Goal: Information Seeking & Learning: Check status

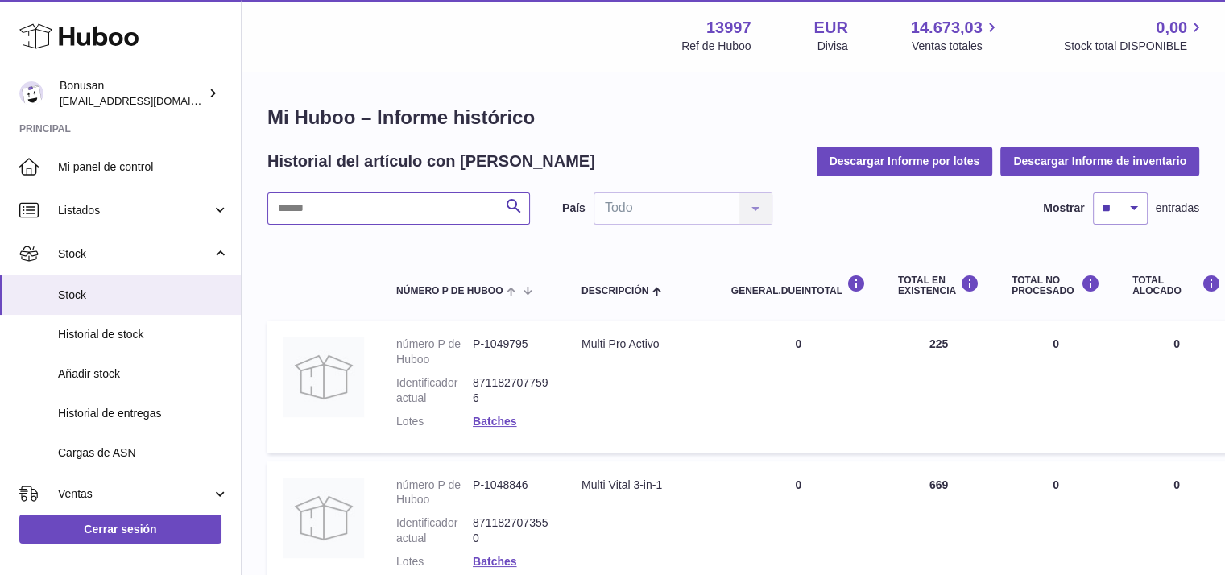
click at [327, 213] on input "text" at bounding box center [398, 208] width 263 height 32
paste input "*******"
drag, startPoint x: 359, startPoint y: 203, endPoint x: 250, endPoint y: 204, distance: 109.5
paste input "text"
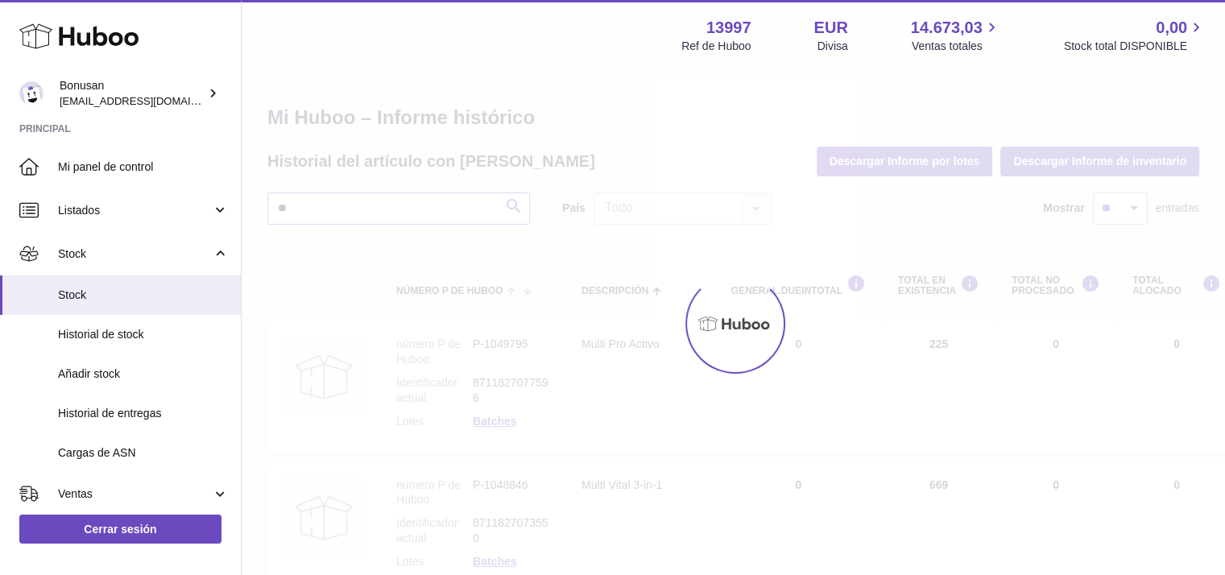
type input "*"
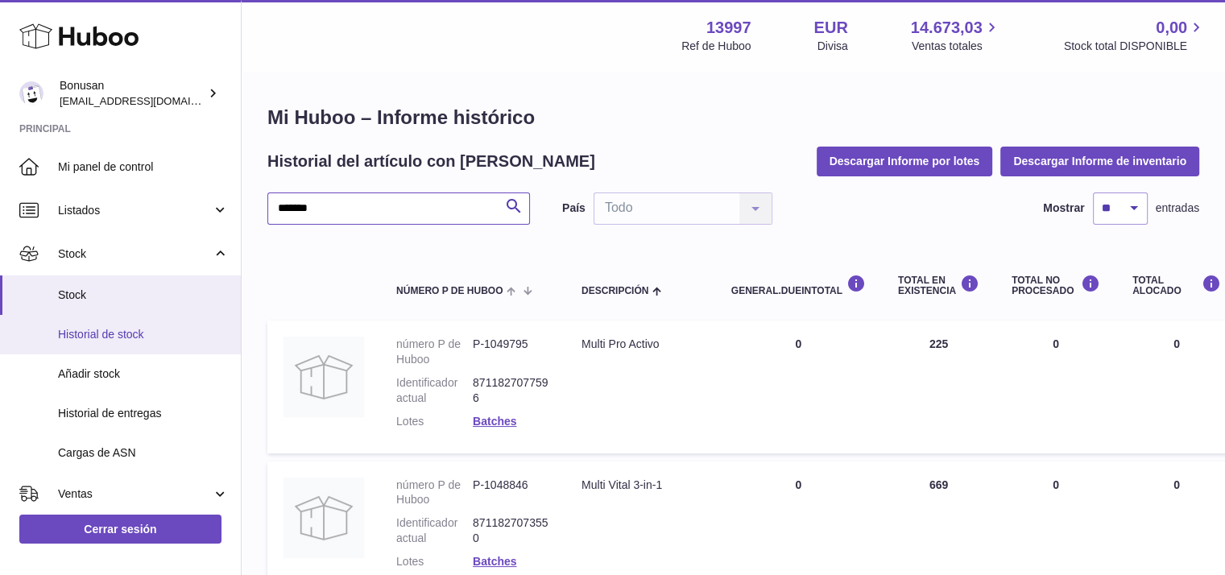
type input "*******"
click at [143, 342] on link "Historial de stock" at bounding box center [120, 334] width 241 height 39
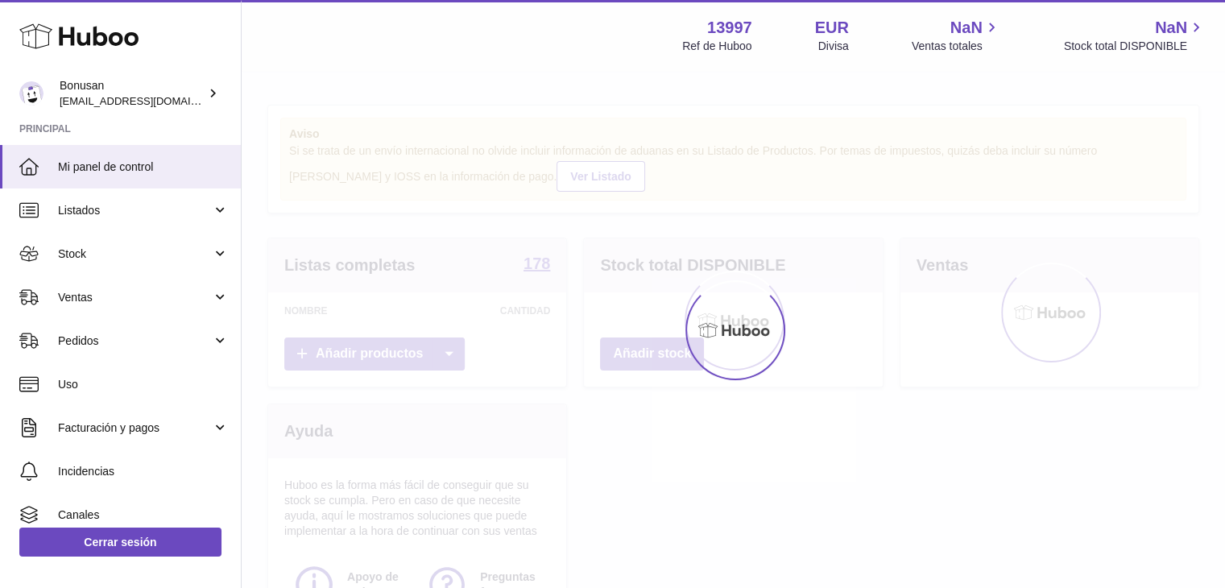
click at [77, 292] on span "Ventas" at bounding box center [135, 297] width 154 height 15
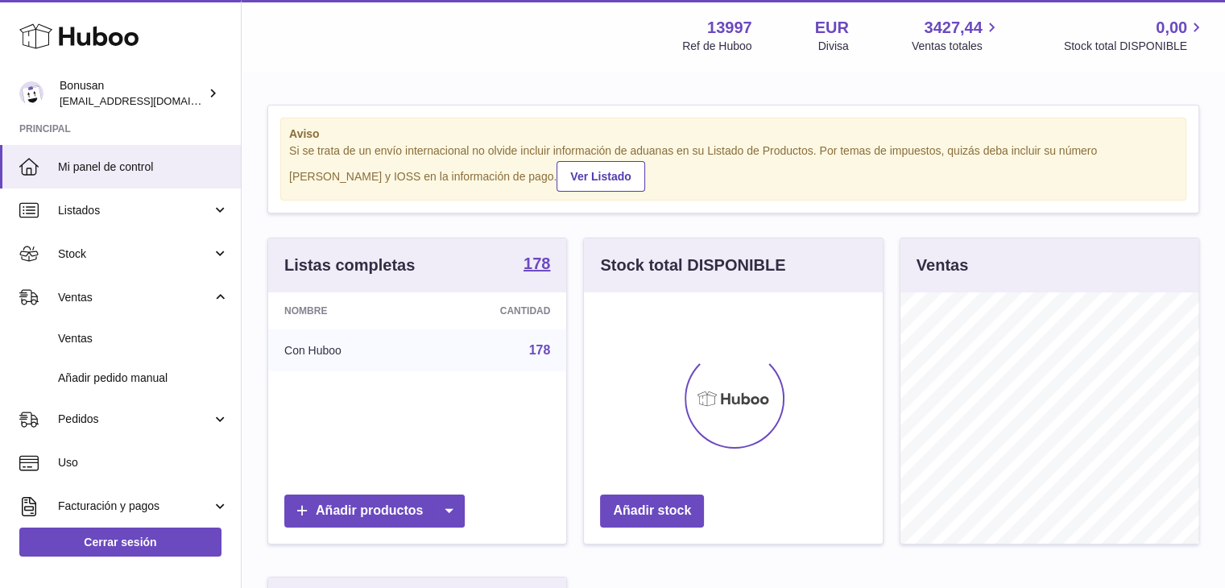
scroll to position [251, 299]
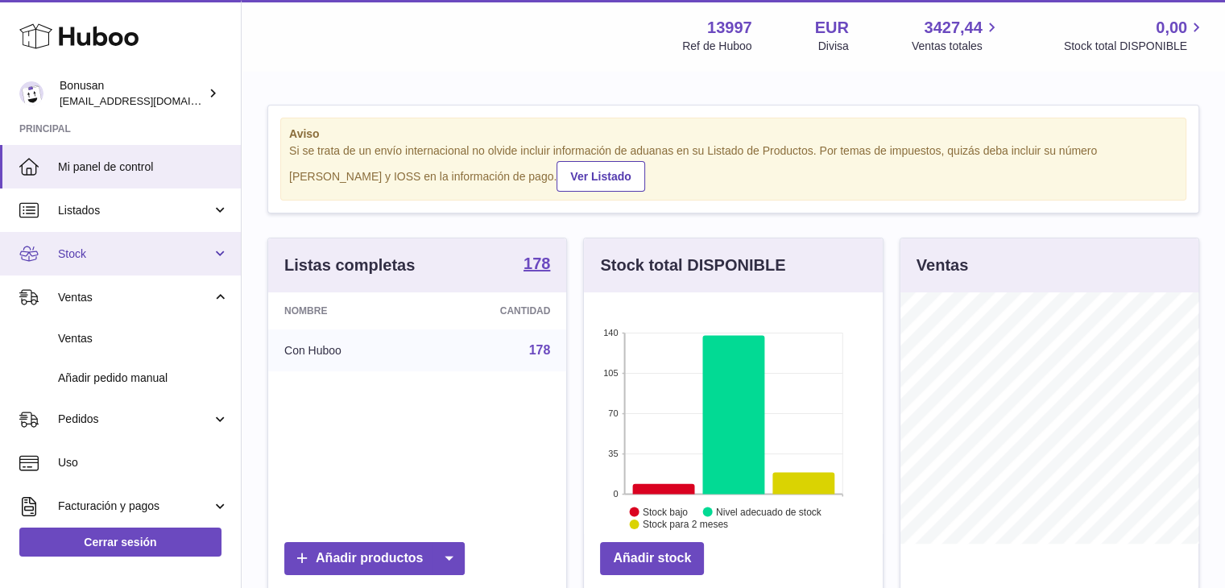
click at [77, 246] on span "Stock" at bounding box center [135, 253] width 154 height 15
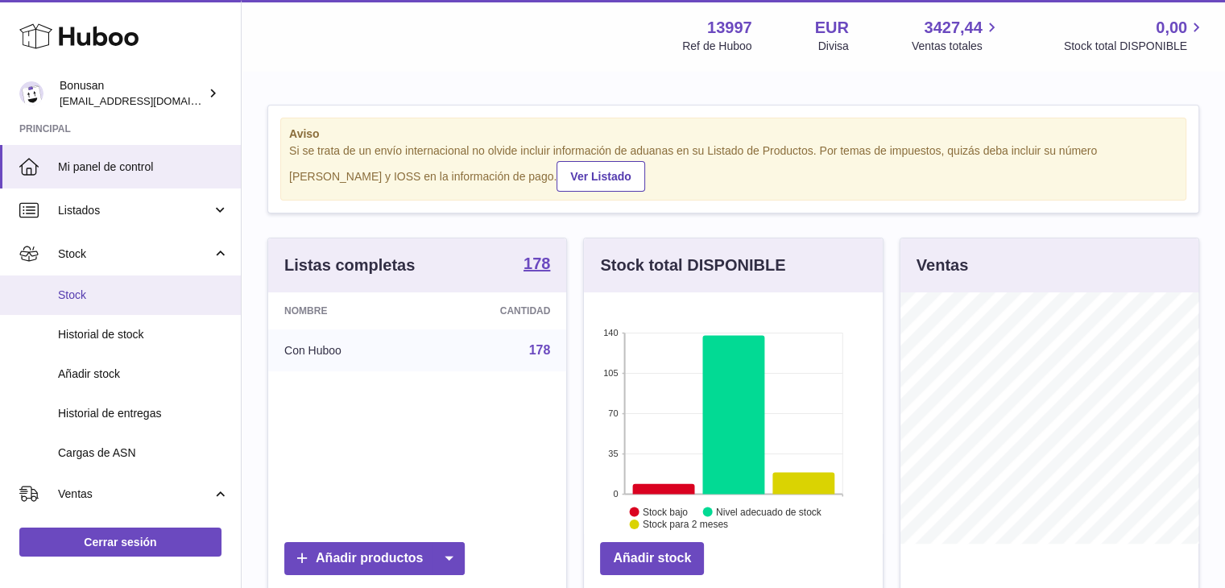
click at [79, 294] on span "Stock" at bounding box center [143, 295] width 171 height 15
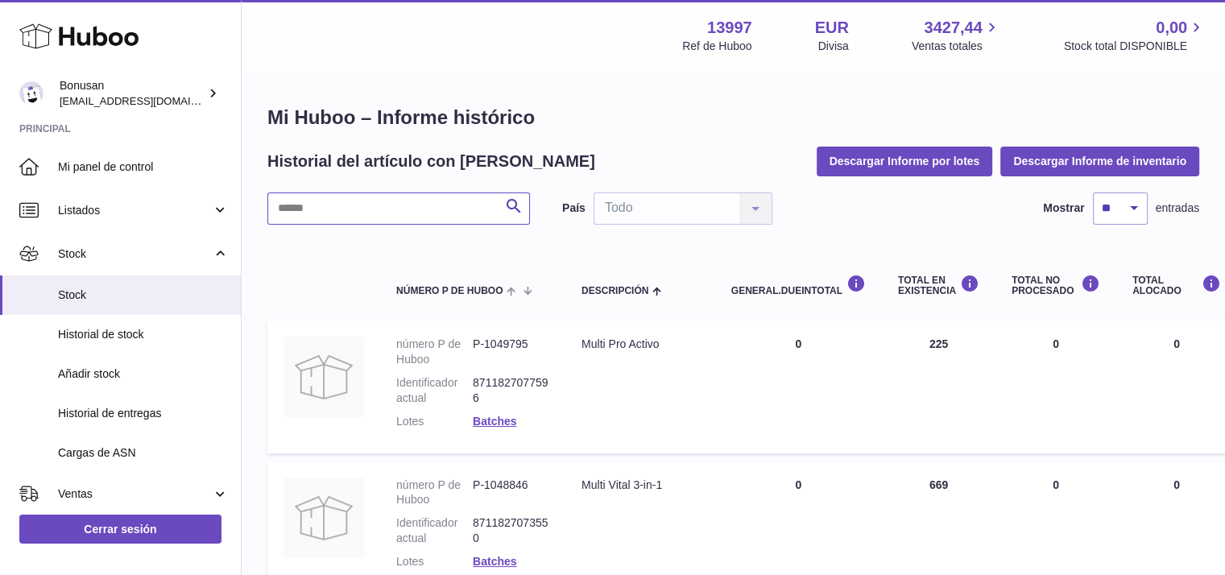
click at [306, 215] on input "text" at bounding box center [398, 208] width 263 height 32
paste input "*******"
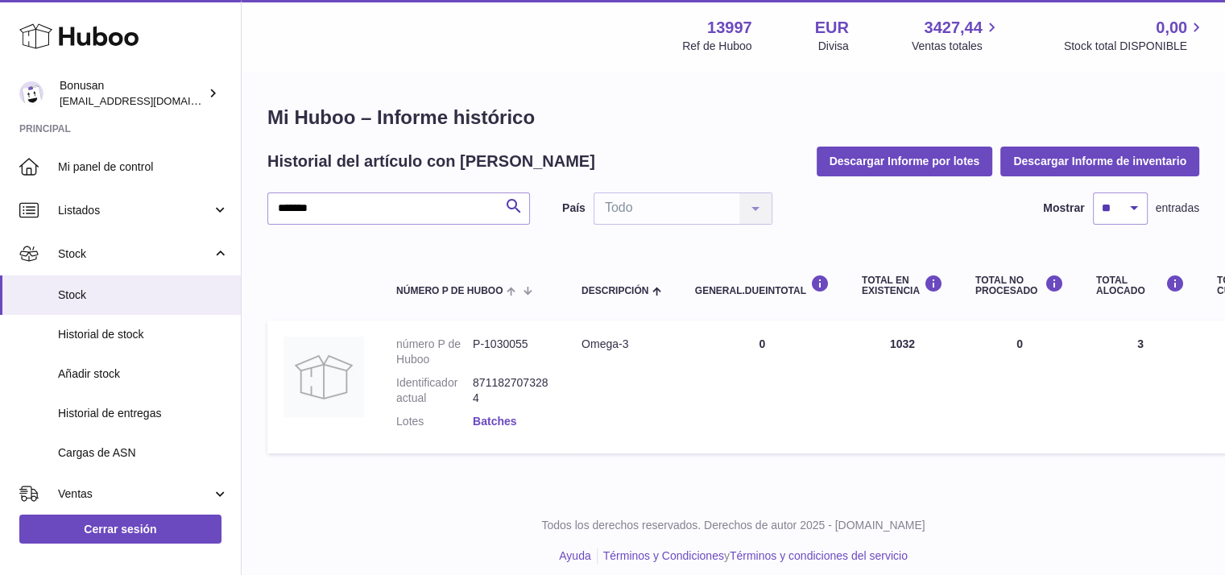
click at [498, 421] on link "Batches" at bounding box center [494, 421] width 43 height 13
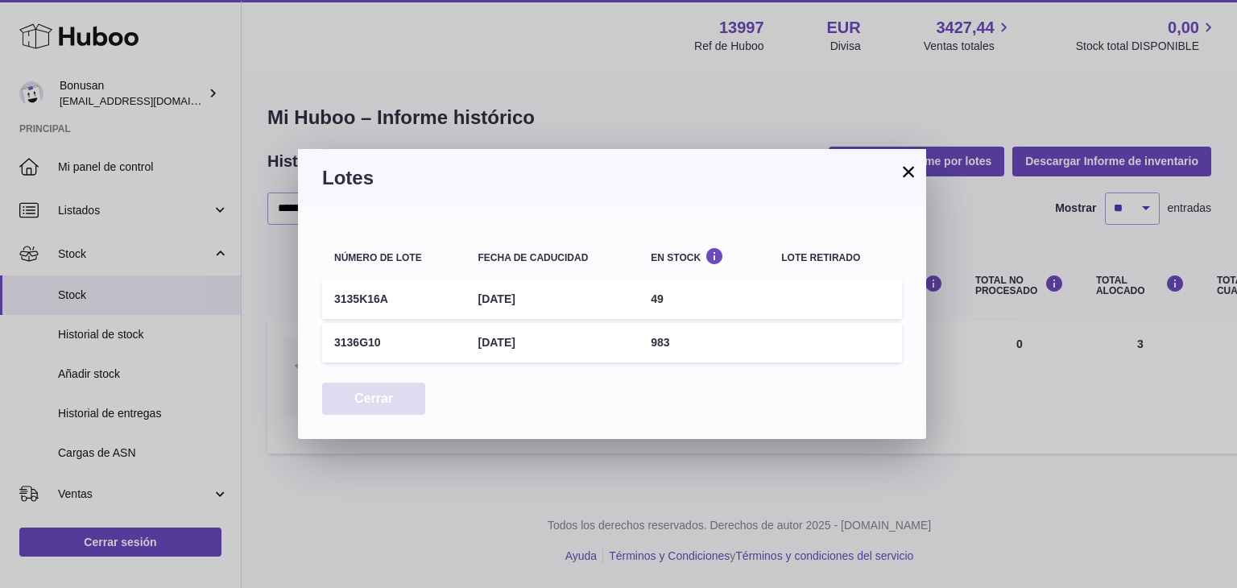
click at [379, 395] on button "Cerrar" at bounding box center [373, 399] width 103 height 33
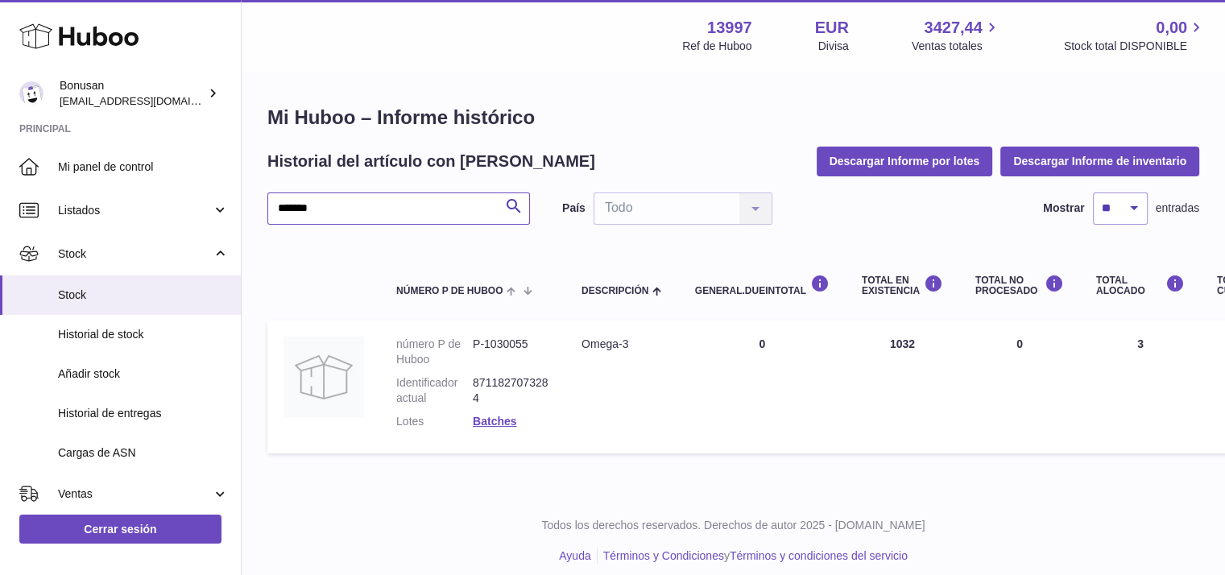
drag, startPoint x: 334, startPoint y: 210, endPoint x: 248, endPoint y: 205, distance: 86.3
click at [248, 205] on div "Mi Huboo – Informe histórico Historial del artículo con [PERSON_NAME] Informe p…" at bounding box center [733, 282] width 983 height 421
paste input "text"
click at [481, 419] on link "Batches" at bounding box center [494, 421] width 43 height 13
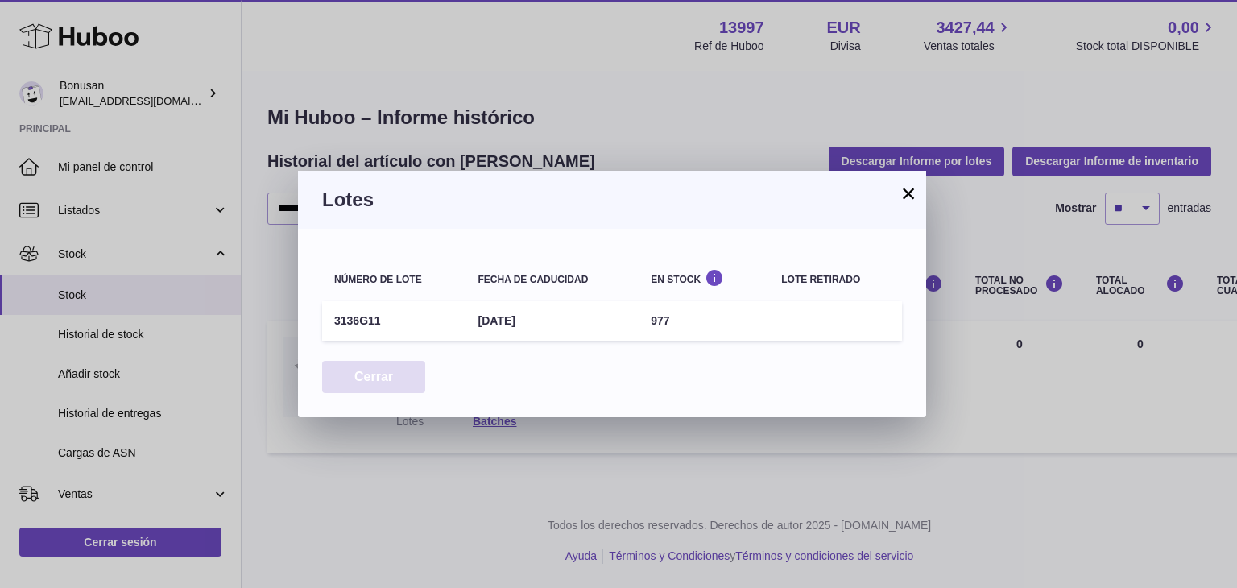
click at [370, 378] on button "Cerrar" at bounding box center [373, 377] width 103 height 33
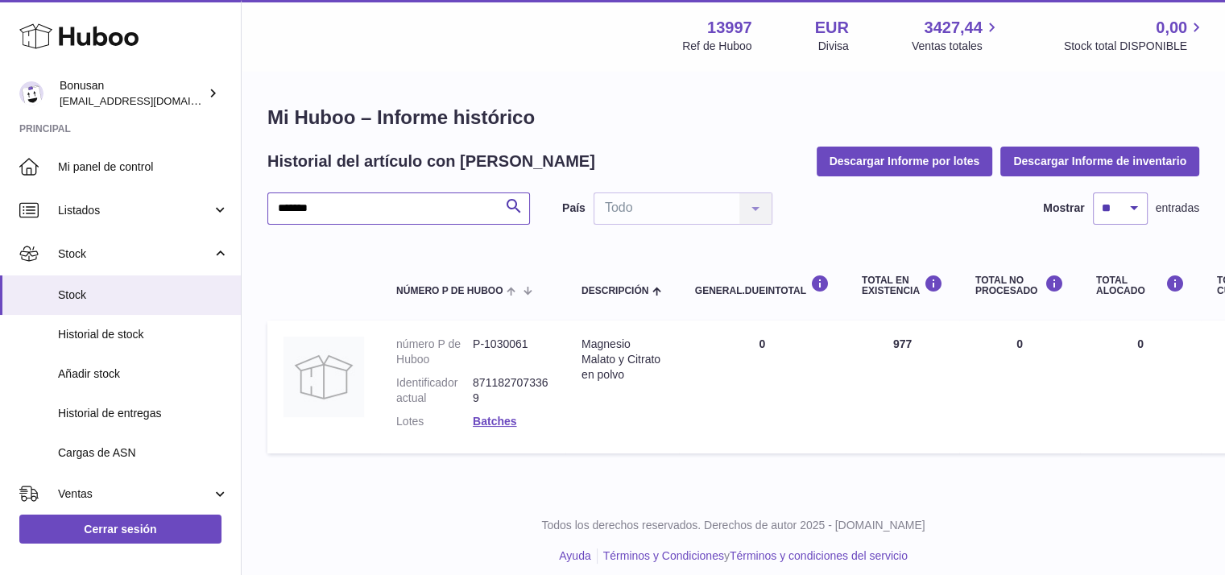
click at [416, 212] on input "*******" at bounding box center [398, 208] width 263 height 32
type input "*"
click at [496, 419] on link "Batches" at bounding box center [494, 421] width 43 height 13
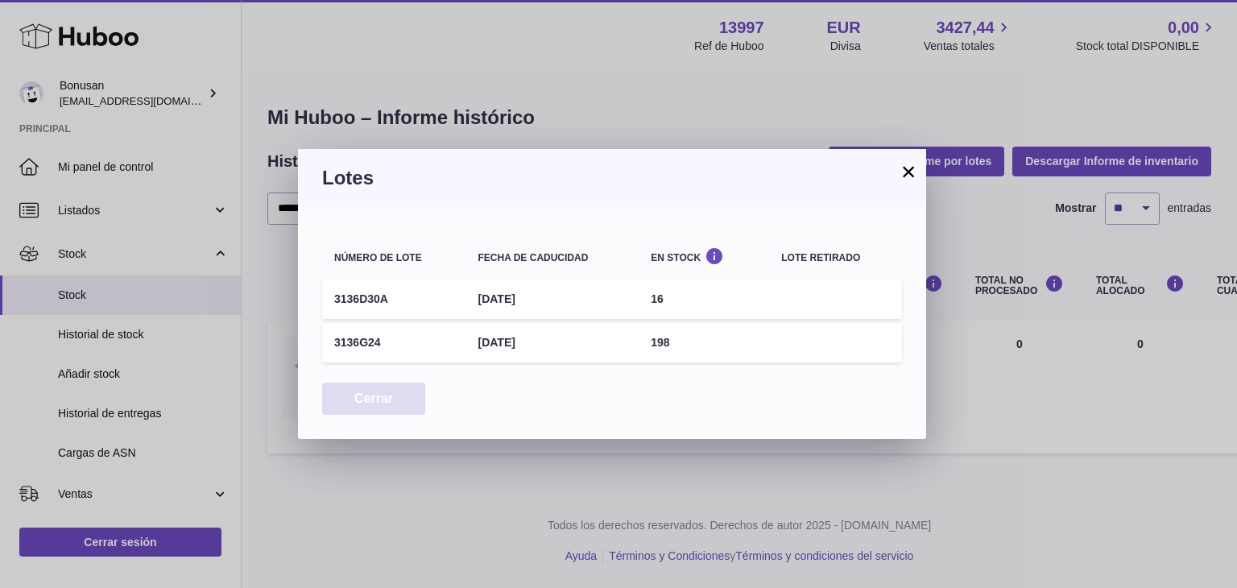
click at [393, 397] on button "Cerrar" at bounding box center [373, 399] width 103 height 33
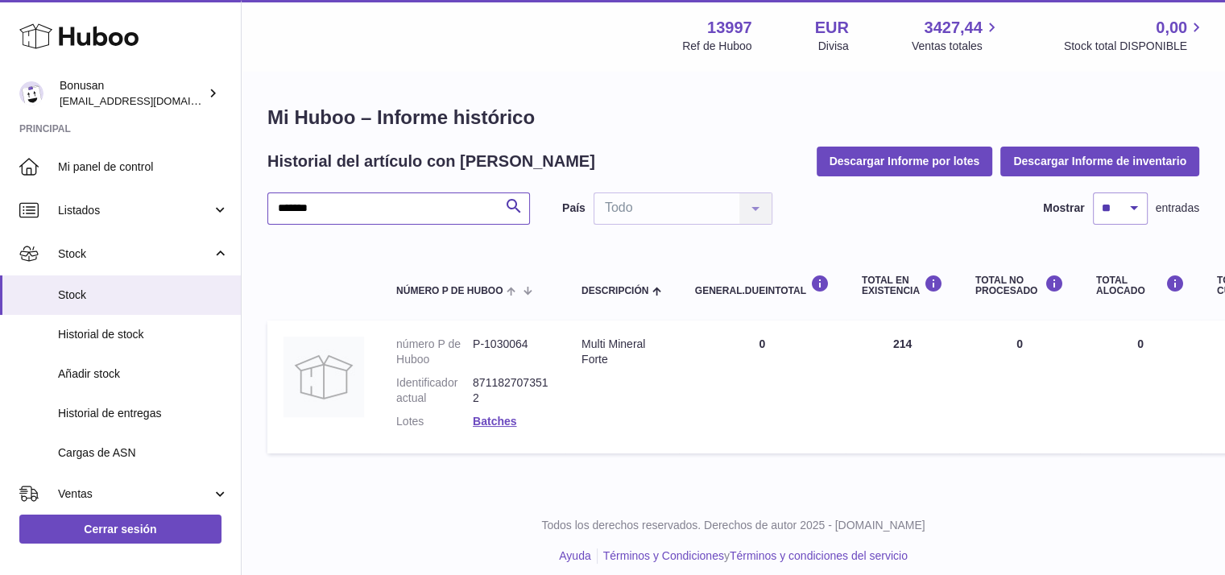
drag, startPoint x: 363, startPoint y: 209, endPoint x: 251, endPoint y: 221, distance: 112.5
click at [251, 221] on div "Mi Huboo – Informe histórico Historial del artículo con [PERSON_NAME] Informe p…" at bounding box center [733, 282] width 983 height 421
paste input "text"
click at [493, 422] on link "Batches" at bounding box center [494, 421] width 43 height 13
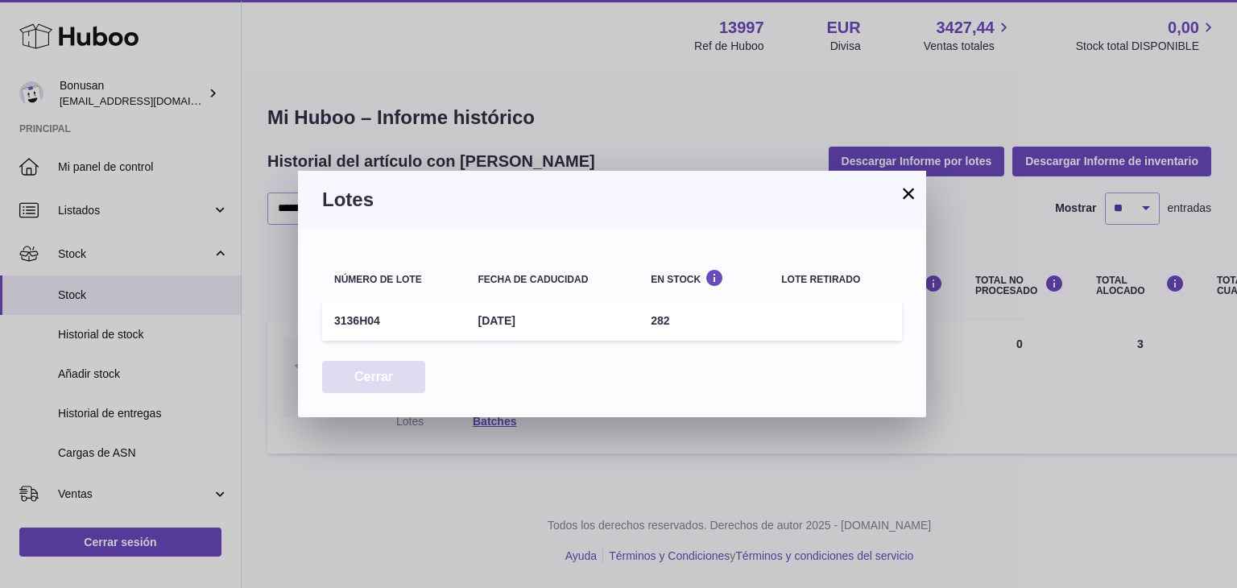
click at [379, 373] on button "Cerrar" at bounding box center [373, 377] width 103 height 33
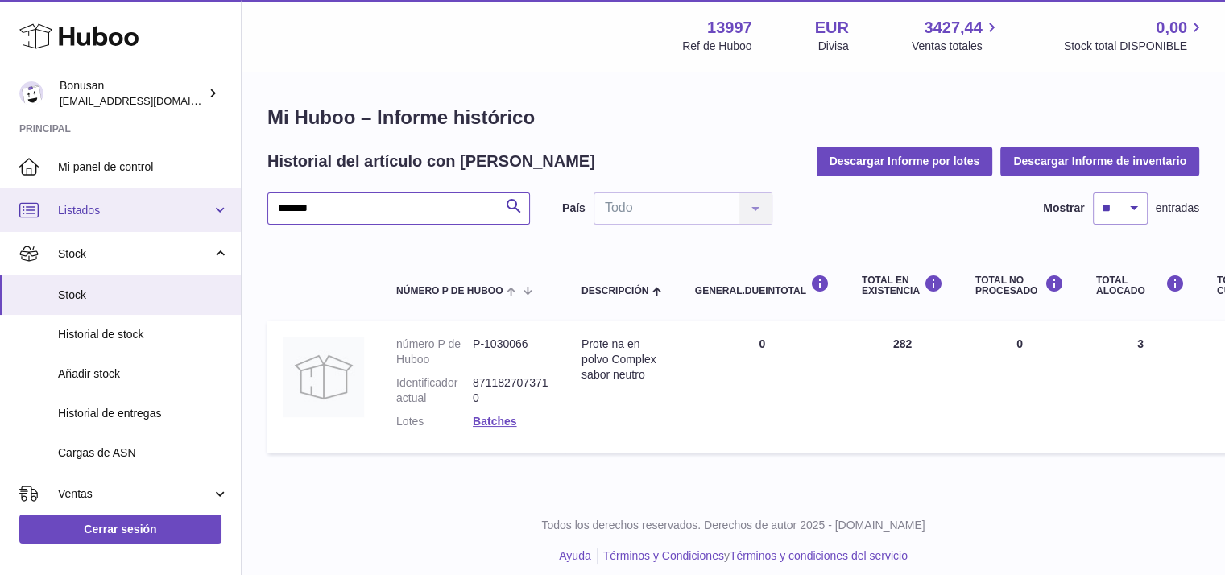
drag, startPoint x: 330, startPoint y: 196, endPoint x: 203, endPoint y: 202, distance: 127.4
click at [203, 202] on div "Huboo Bonusan [EMAIL_ADDRESS][DOMAIN_NAME] Principal Mi panel de control Listad…" at bounding box center [612, 294] width 1225 height 588
paste input "text"
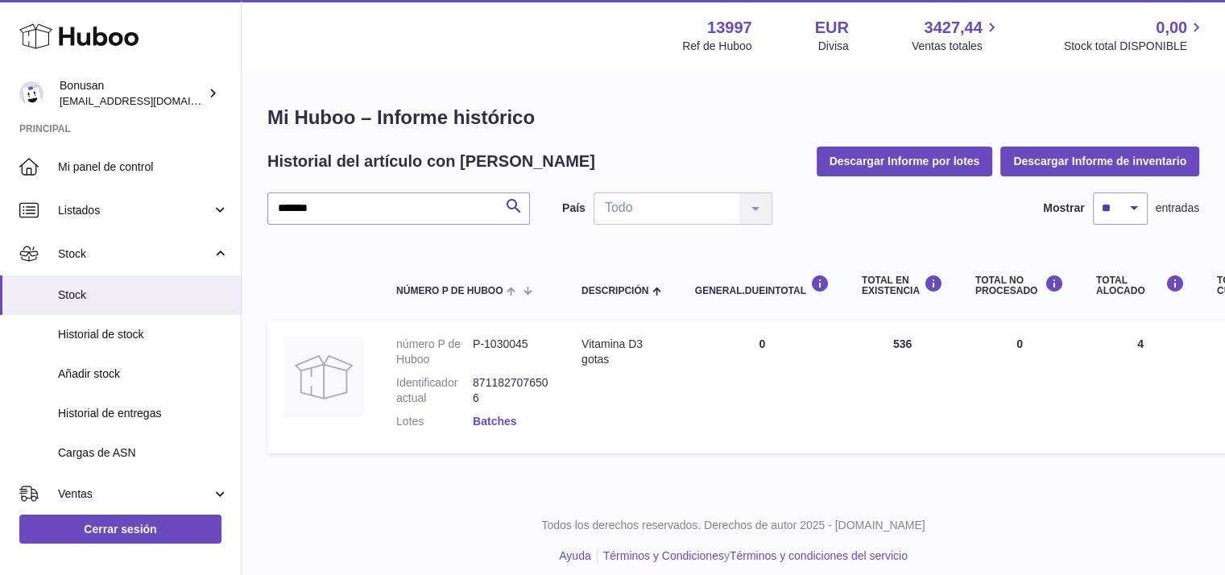
click at [489, 420] on link "Batches" at bounding box center [494, 421] width 43 height 13
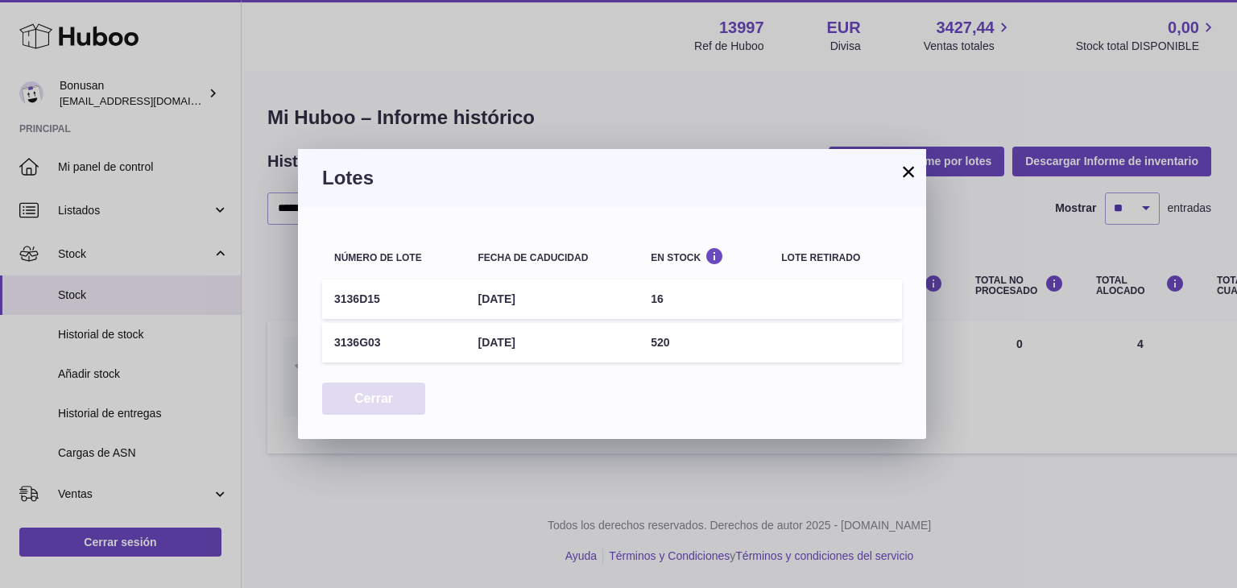
click at [374, 399] on button "Cerrar" at bounding box center [373, 399] width 103 height 33
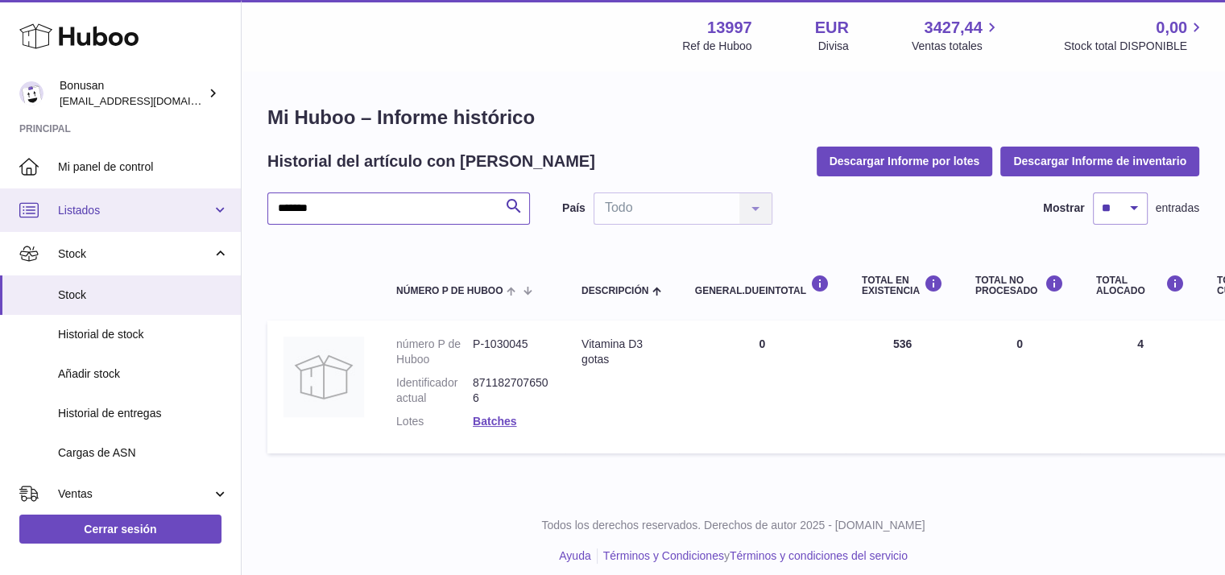
drag, startPoint x: 333, startPoint y: 204, endPoint x: 224, endPoint y: 207, distance: 109.6
click at [224, 207] on div "Huboo Bonusan [EMAIL_ADDRESS][DOMAIN_NAME] Principal Mi panel de control Listad…" at bounding box center [612, 294] width 1225 height 588
paste input "text"
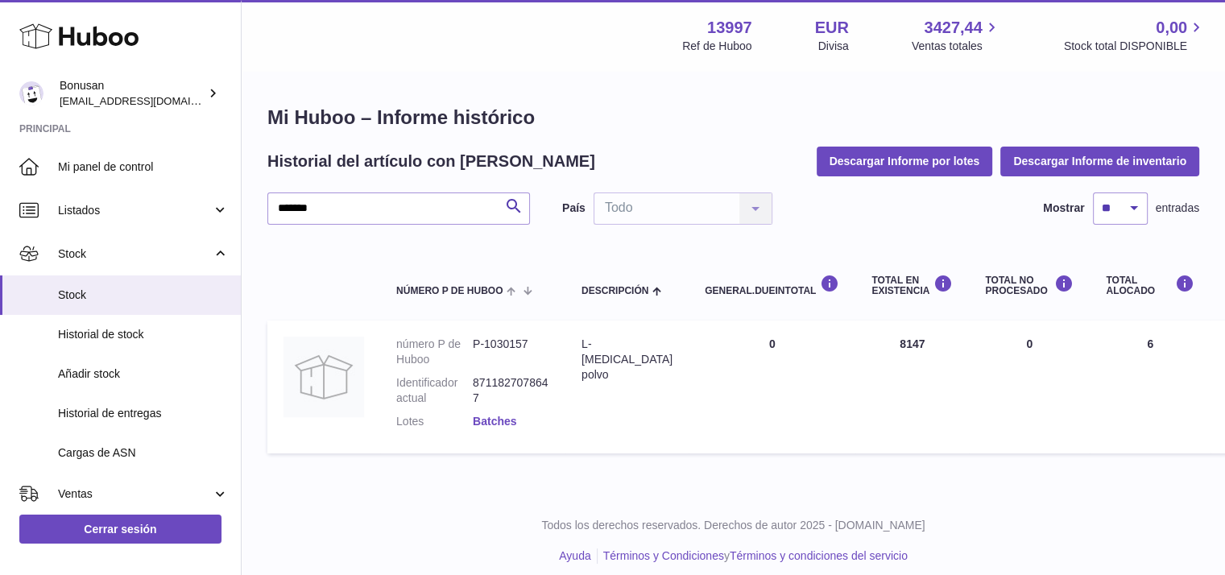
click at [496, 418] on link "Batches" at bounding box center [494, 421] width 43 height 13
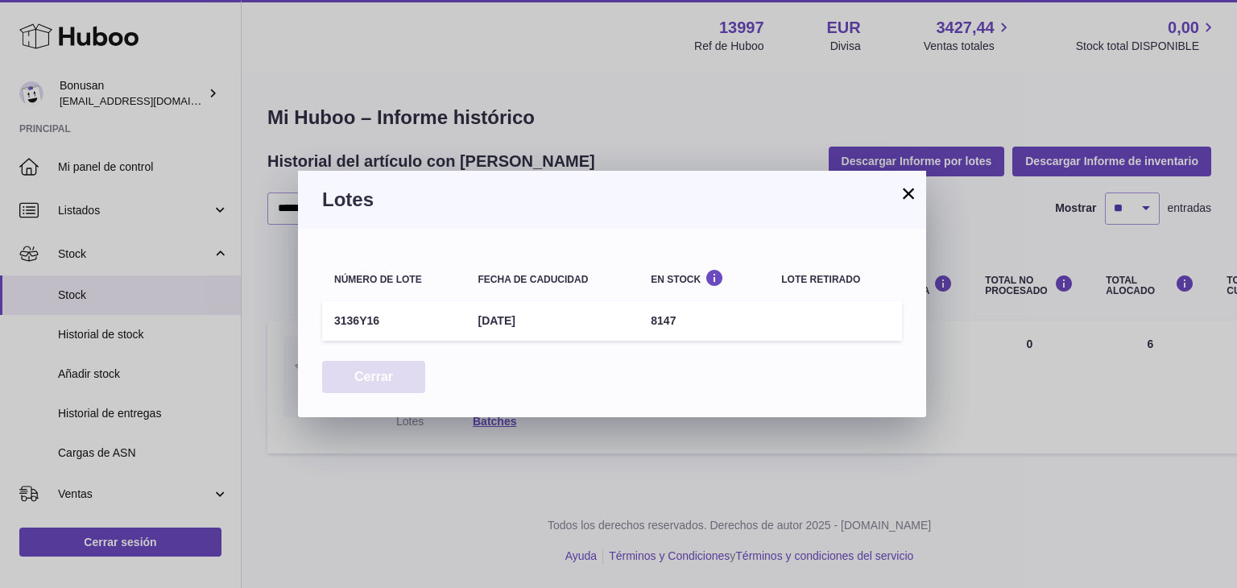
click at [355, 380] on button "Cerrar" at bounding box center [373, 377] width 103 height 33
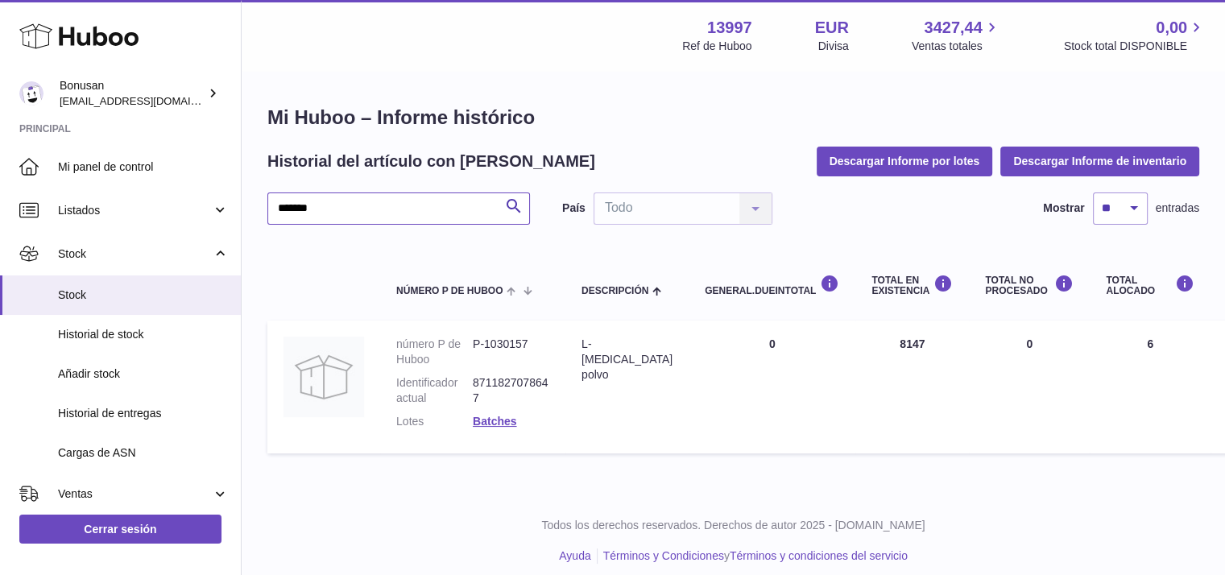
drag, startPoint x: 357, startPoint y: 212, endPoint x: 242, endPoint y: 213, distance: 115.2
click at [242, 213] on div "Mi Huboo – Informe histórico Historial del artículo con [PERSON_NAME] Informe p…" at bounding box center [733, 282] width 983 height 421
paste input "text"
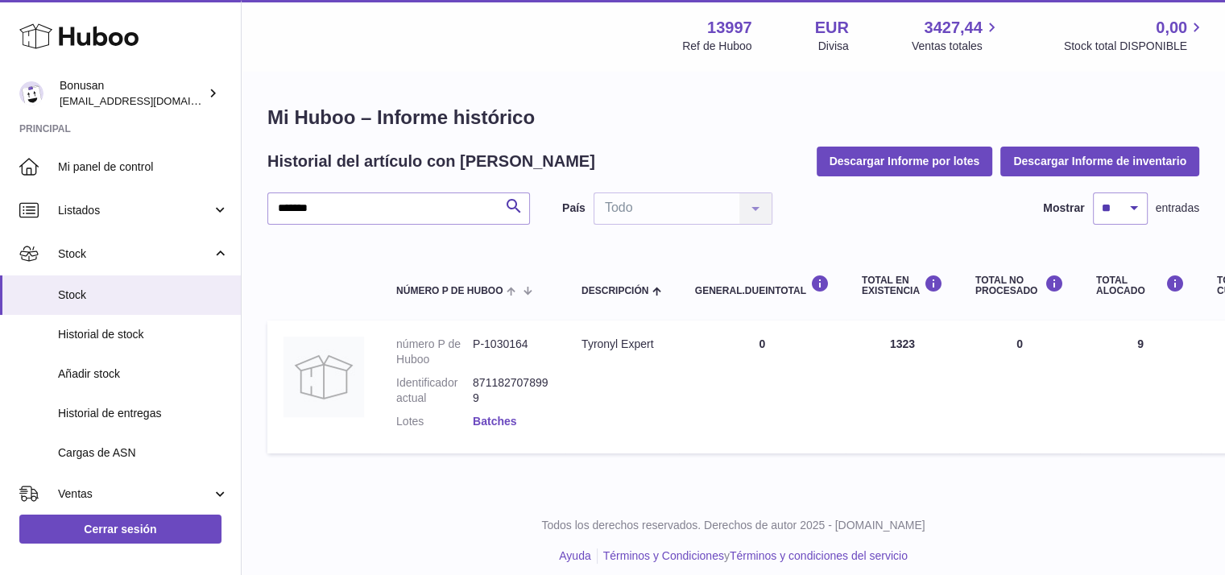
click at [495, 420] on link "Batches" at bounding box center [494, 421] width 43 height 13
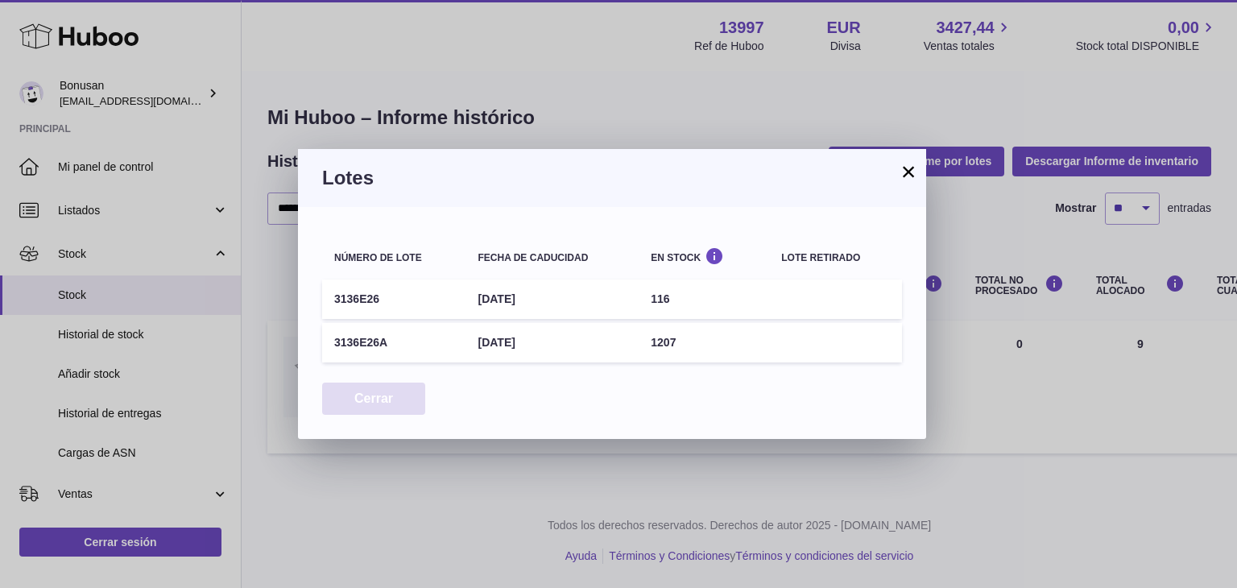
click at [383, 400] on button "Cerrar" at bounding box center [373, 399] width 103 height 33
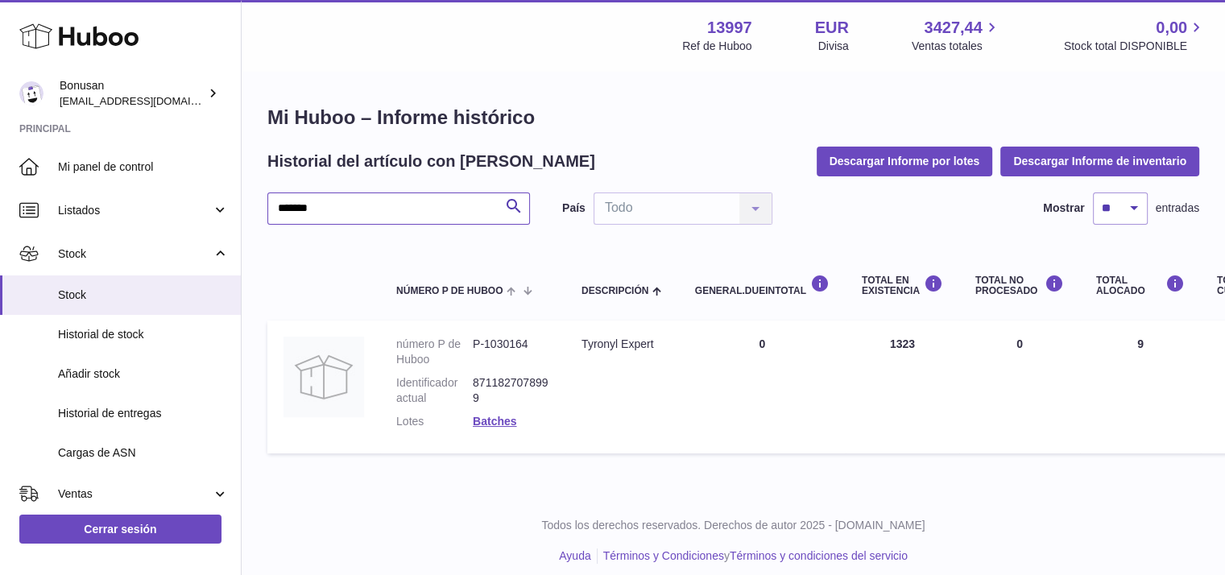
drag, startPoint x: 354, startPoint y: 207, endPoint x: 245, endPoint y: 211, distance: 108.8
click at [245, 211] on div "Mi Huboo – Informe histórico Historial del artículo con [PERSON_NAME] Informe p…" at bounding box center [733, 282] width 983 height 421
paste input "text"
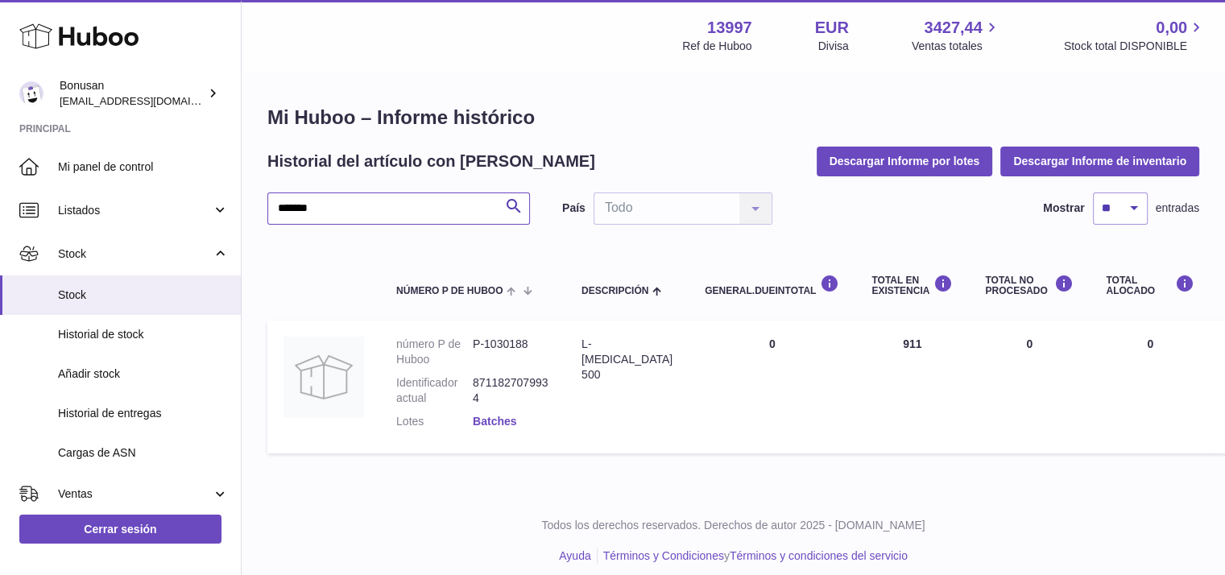
type input "*******"
click at [498, 421] on link "Batches" at bounding box center [494, 421] width 43 height 13
